Goal: Find specific page/section: Find specific page/section

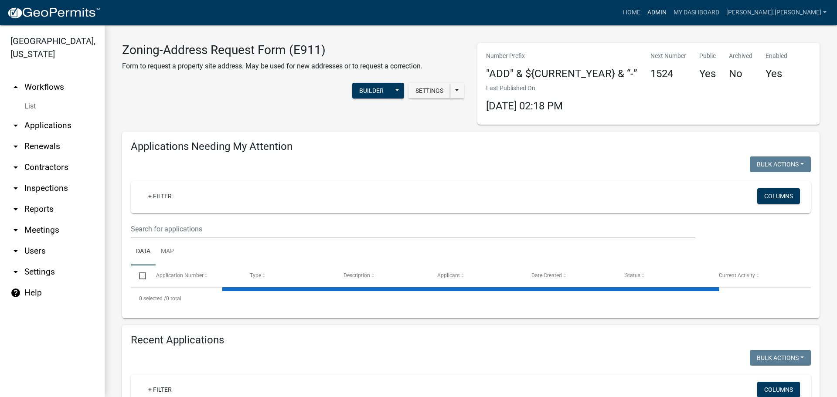
click at [670, 17] on link "Admin" at bounding box center [657, 12] width 26 height 17
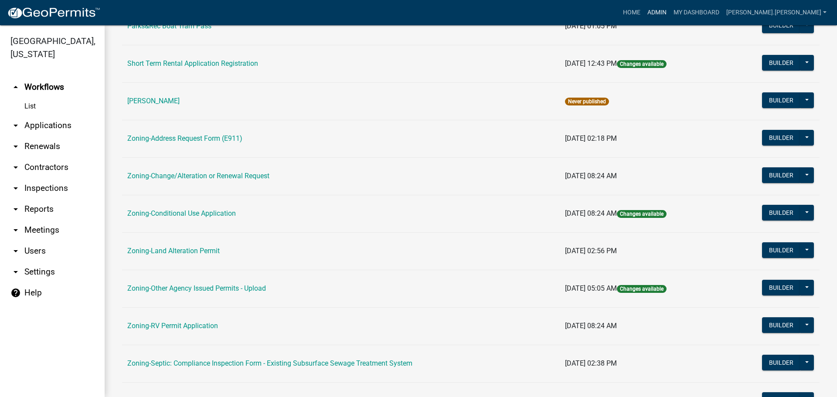
scroll to position [174, 0]
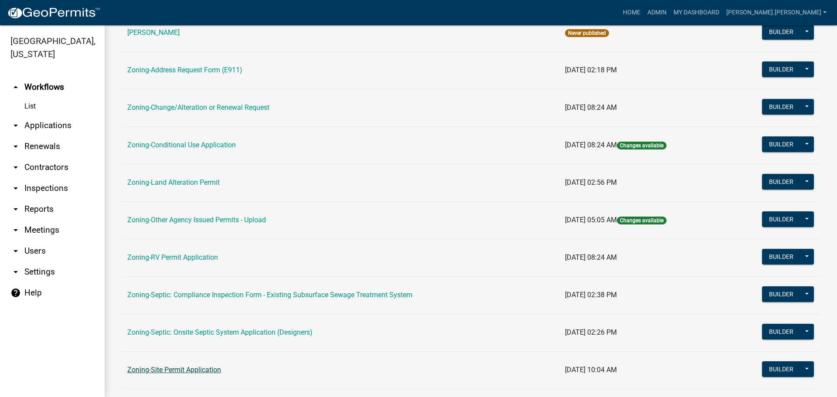
click at [199, 370] on link "Zoning-Site Permit Application" at bounding box center [174, 370] width 94 height 8
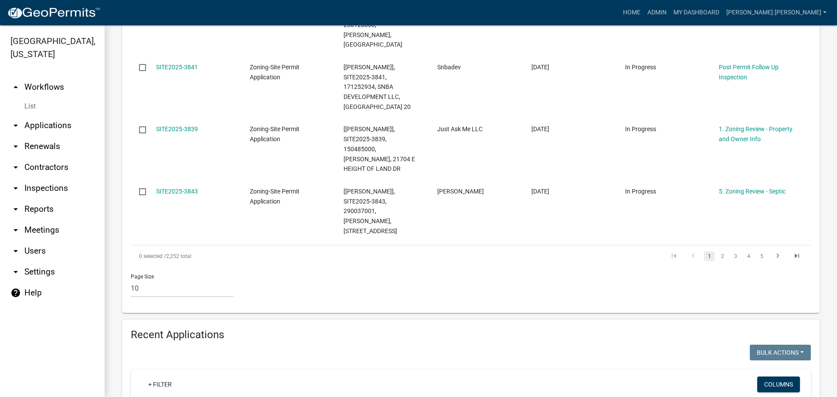
scroll to position [741, 0]
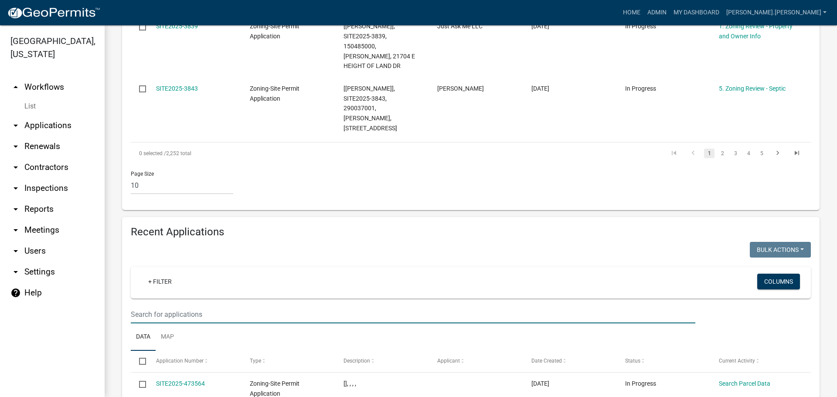
click at [275, 306] on input "text" at bounding box center [413, 315] width 565 height 18
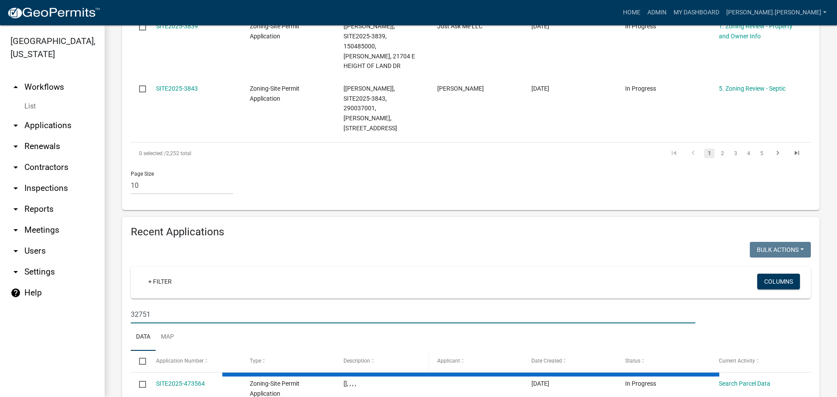
scroll to position [721, 0]
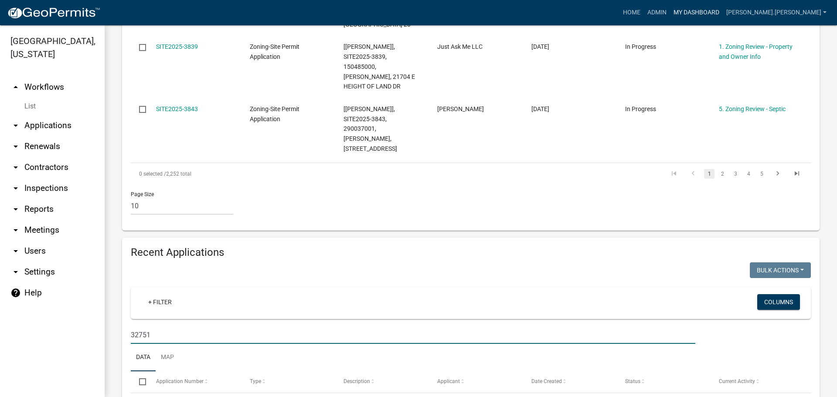
type input "32751"
